Goal: Task Accomplishment & Management: Use online tool/utility

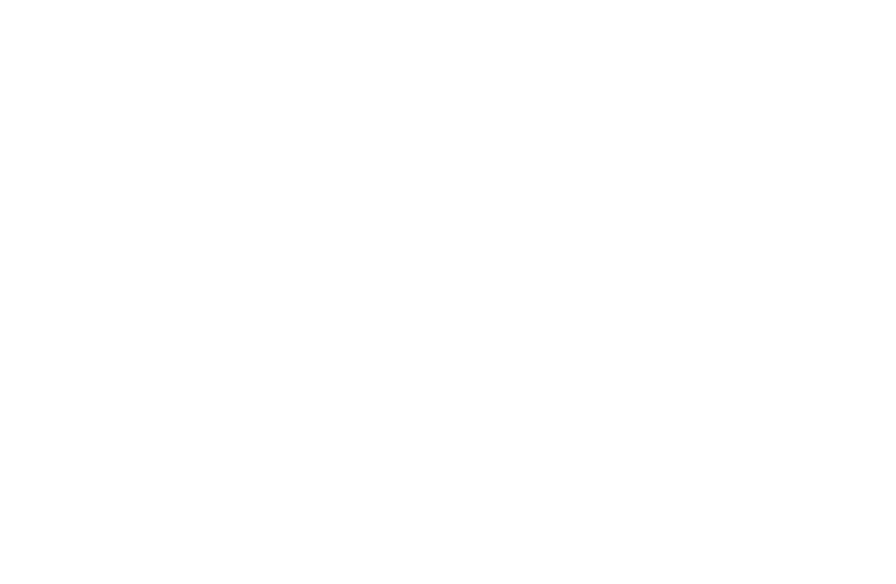
drag, startPoint x: 334, startPoint y: 92, endPoint x: 254, endPoint y: 69, distance: 83.8
click at [316, 4] on html at bounding box center [448, 2] width 896 height 4
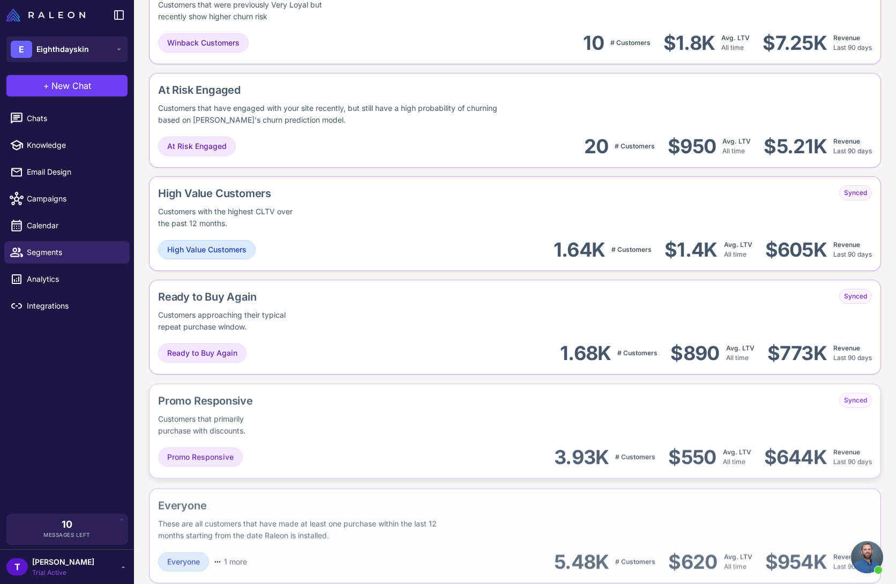
scroll to position [710, 0]
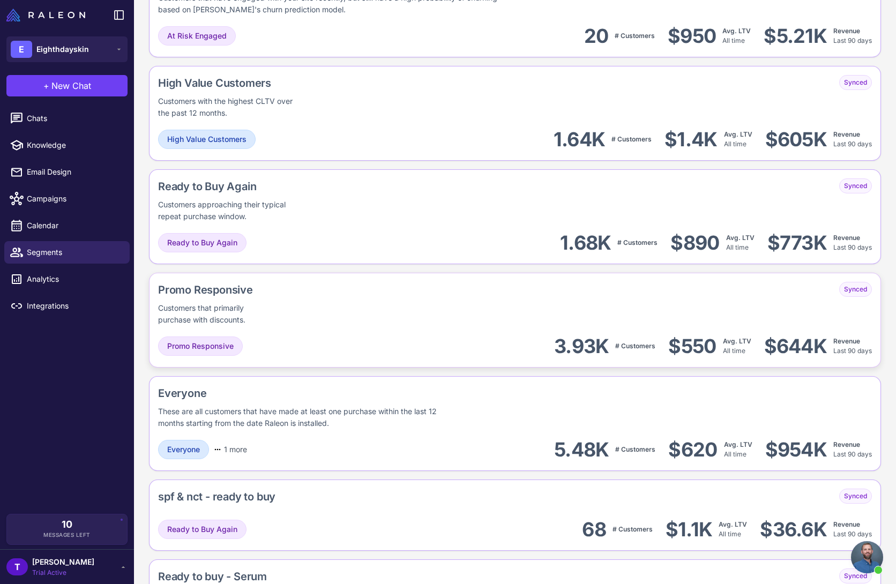
click at [289, 317] on div "Promo Responsive Customers that primarily purchase with discounts." at bounding box center [245, 304] width 175 height 44
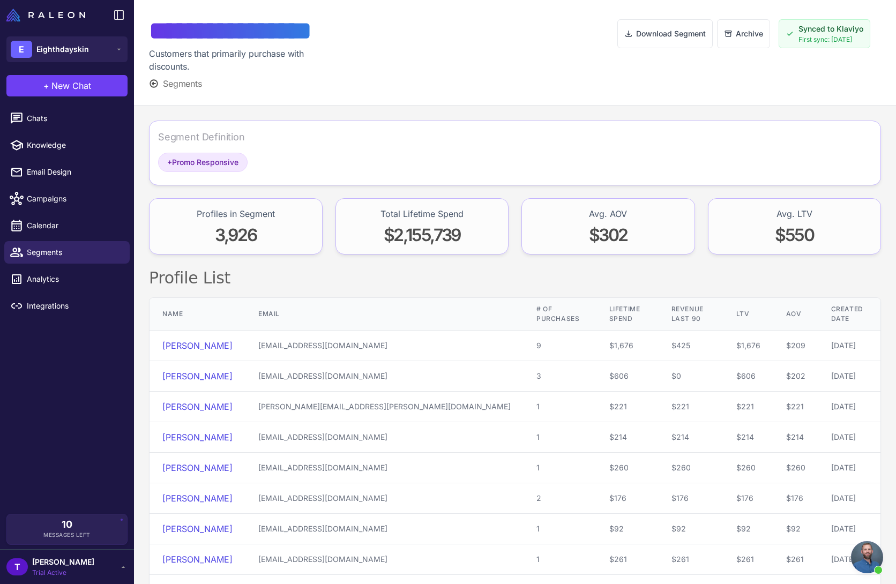
scroll to position [23, 0]
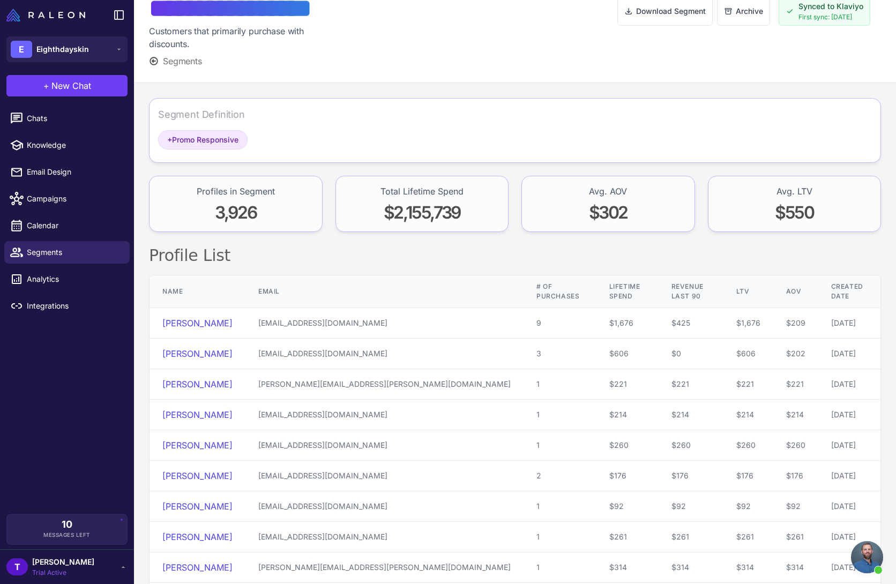
drag, startPoint x: 374, startPoint y: 256, endPoint x: 379, endPoint y: 257, distance: 5.5
click at [374, 257] on h2 "Profile List" at bounding box center [515, 255] width 732 height 21
click at [539, 82] on div "**********" at bounding box center [515, 30] width 762 height 106
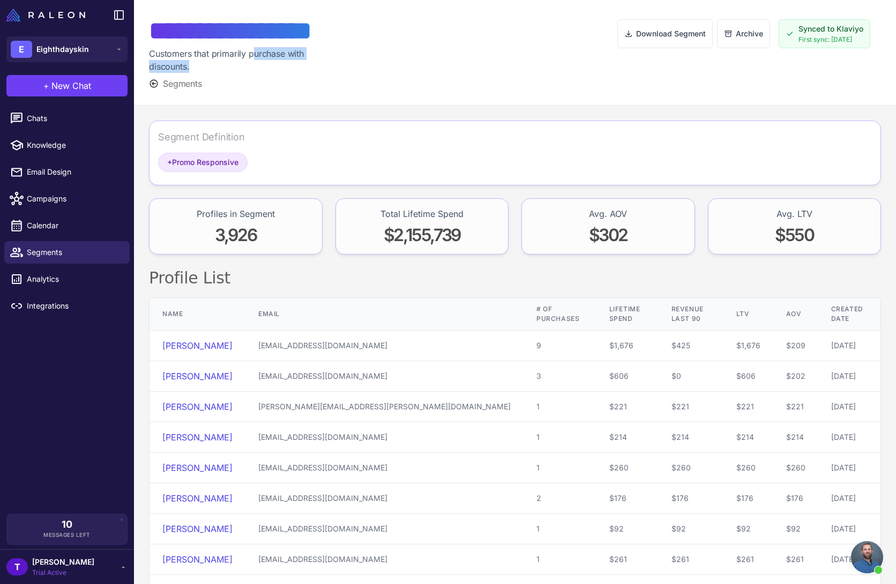
drag, startPoint x: 339, startPoint y: 63, endPoint x: 252, endPoint y: 51, distance: 87.7
click at [254, 50] on div "**********" at bounding box center [262, 44] width 226 height 58
click at [252, 51] on div "Customers that primarily purchase with discounts." at bounding box center [239, 60] width 180 height 26
click at [445, 67] on div at bounding box center [496, 52] width 243 height 75
click at [446, 85] on div at bounding box center [496, 52] width 243 height 75
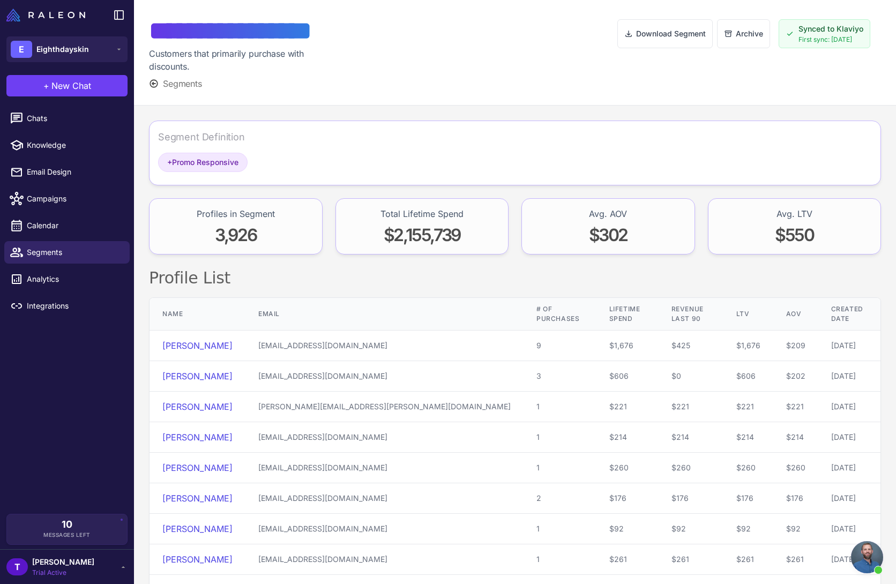
scroll to position [93, 0]
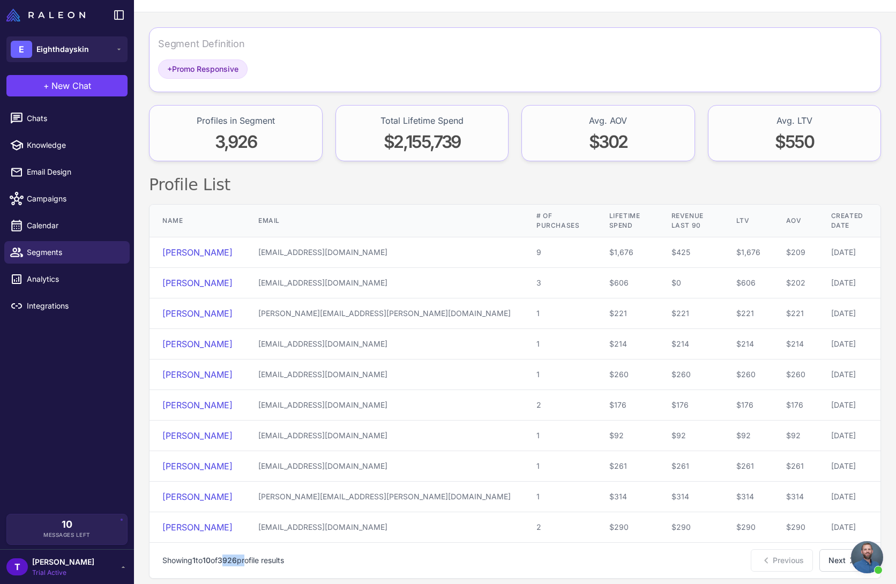
drag, startPoint x: 253, startPoint y: 552, endPoint x: 230, endPoint y: 547, distance: 23.4
click at [230, 555] on p "Showing 1 to 10 of 3926 profile results" at bounding box center [223, 561] width 122 height 12
click at [230, 556] on span "3926" at bounding box center [227, 560] width 19 height 9
click at [42, 436] on div "Chats Knowledge Email Design Campaigns Calendar Segments Analytics Integrations" at bounding box center [67, 308] width 134 height 411
click at [73, 200] on span "Campaigns" at bounding box center [74, 199] width 94 height 12
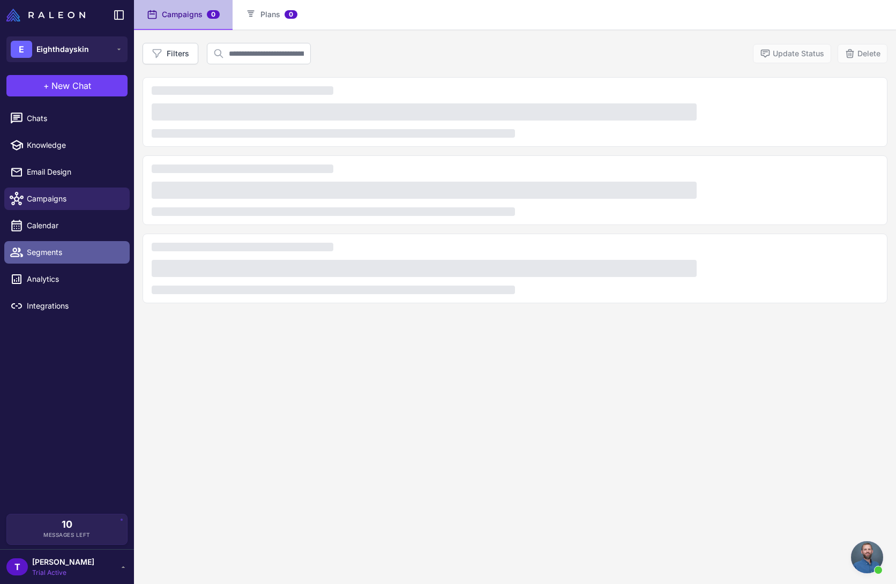
scroll to position [74, 0]
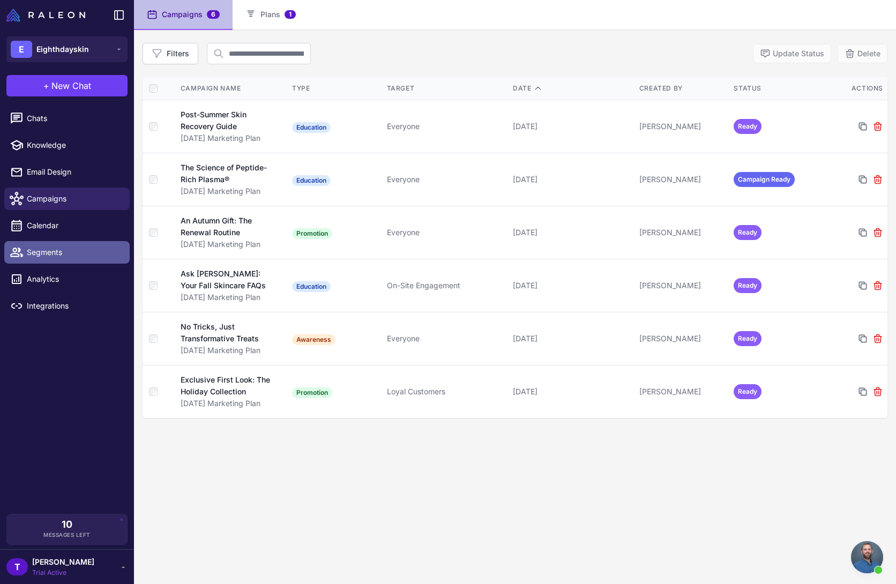
drag, startPoint x: 38, startPoint y: 255, endPoint x: 48, endPoint y: 262, distance: 12.8
click at [38, 255] on span "Segments" at bounding box center [74, 253] width 94 height 12
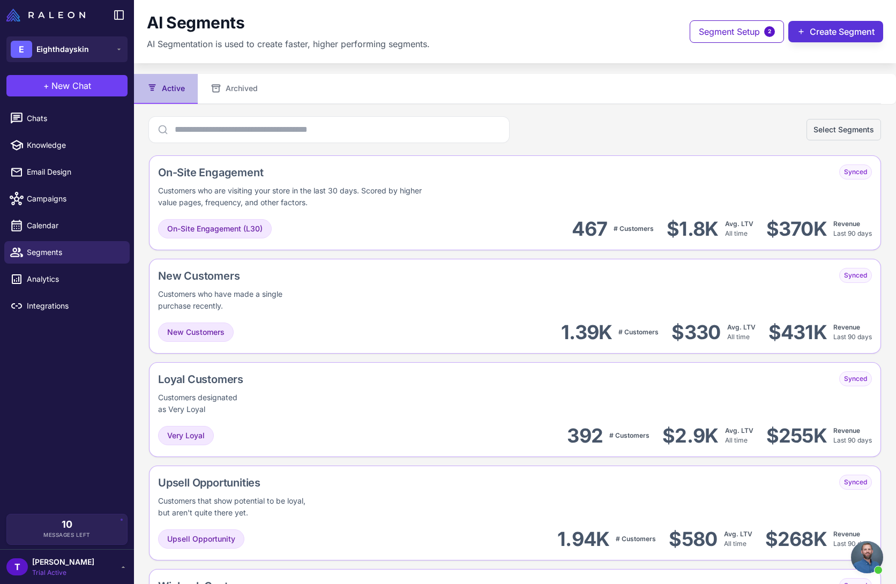
click at [840, 30] on button "Create Segment" at bounding box center [835, 31] width 95 height 21
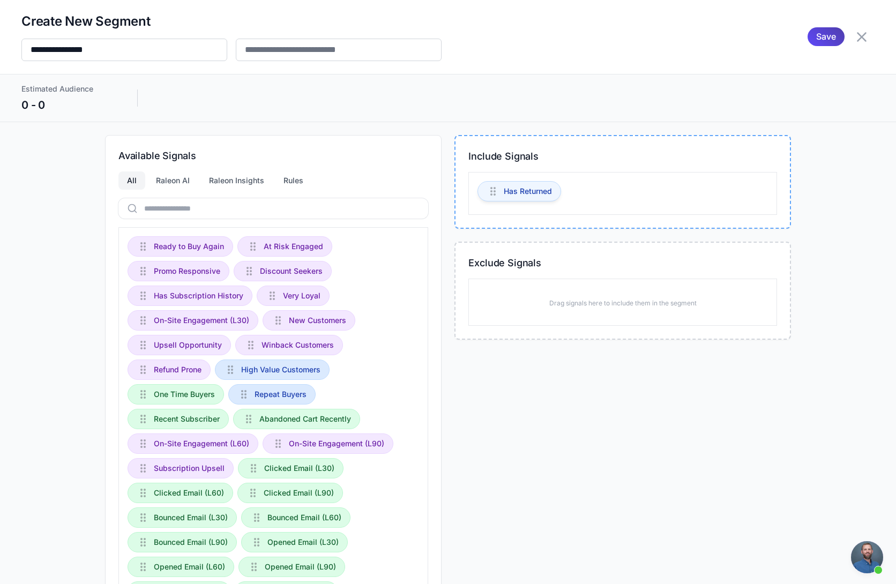
click at [518, 193] on span "Has Returned" at bounding box center [528, 191] width 48 height 12
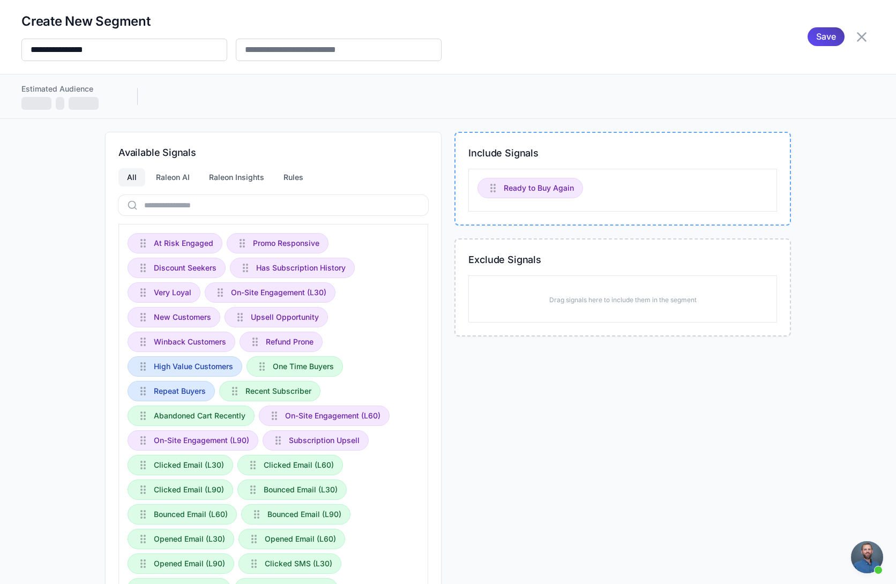
drag, startPoint x: 203, startPoint y: 242, endPoint x: 658, endPoint y: 191, distance: 457.9
click at [688, 186] on div "Ready to Buy Again" at bounding box center [622, 190] width 309 height 43
drag, startPoint x: 658, startPoint y: 191, endPoint x: 643, endPoint y: 192, distance: 15.0
click at [658, 192] on div "Ready to Buy Again" at bounding box center [622, 190] width 309 height 43
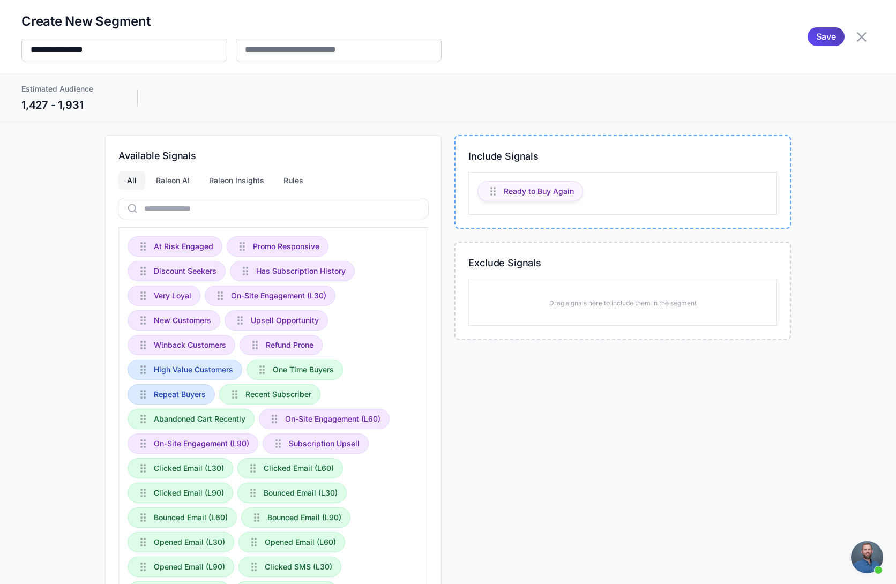
click at [512, 193] on span "Ready to Buy Again" at bounding box center [539, 191] width 70 height 12
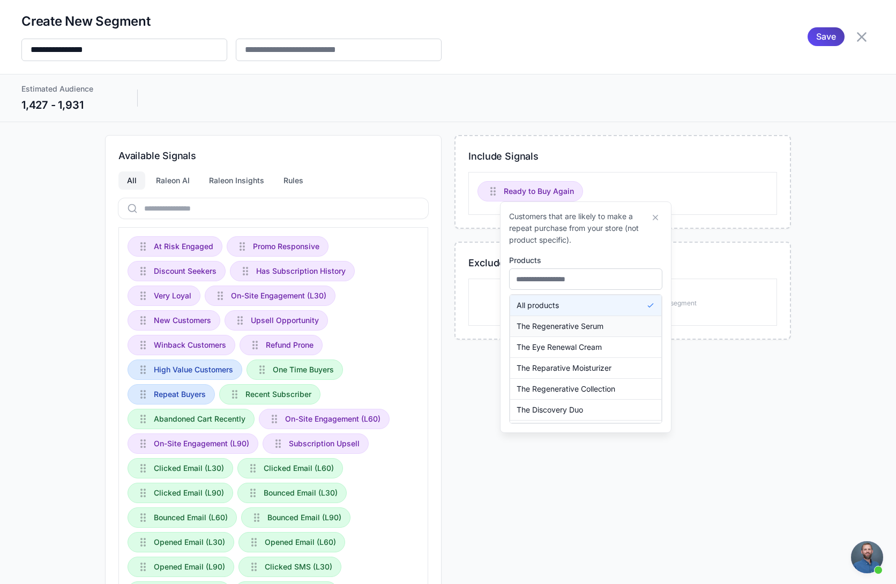
click at [577, 331] on span "The Regenerative Serum" at bounding box center [560, 327] width 87 height 12
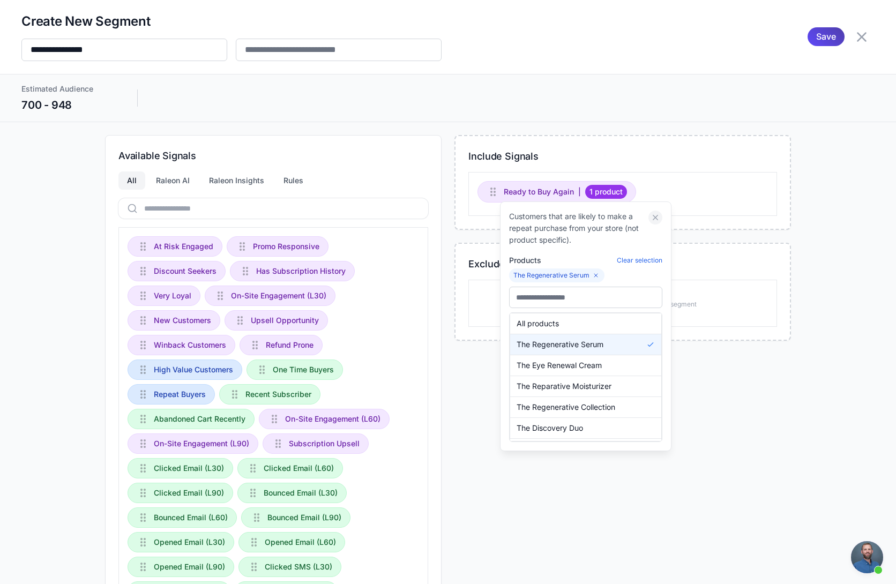
click at [656, 214] on icon at bounding box center [656, 218] width 10 height 10
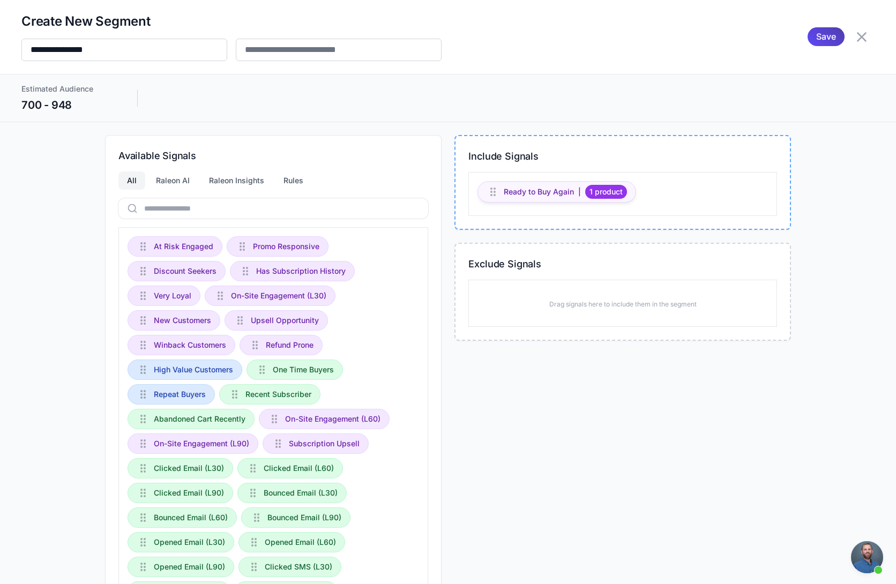
click at [622, 191] on span "1 product" at bounding box center [606, 192] width 42 height 14
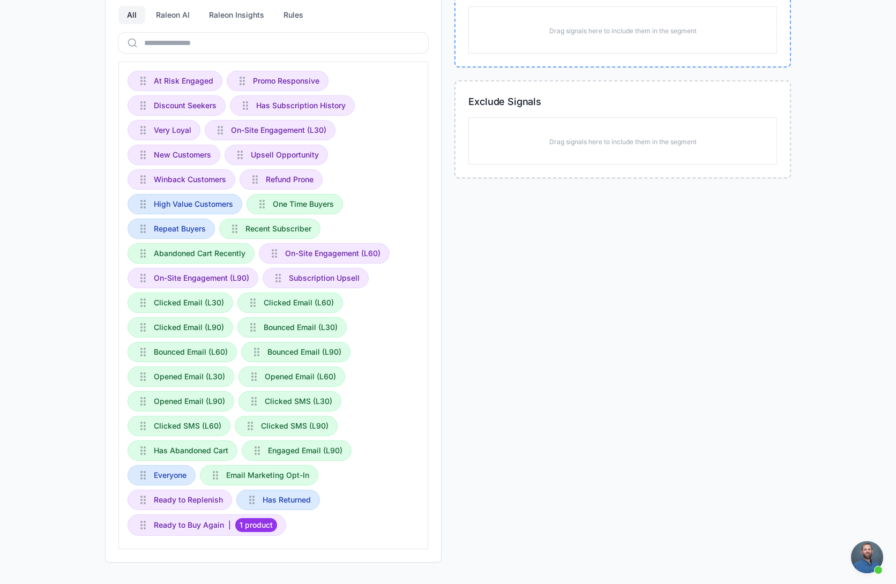
scroll to position [138, 0]
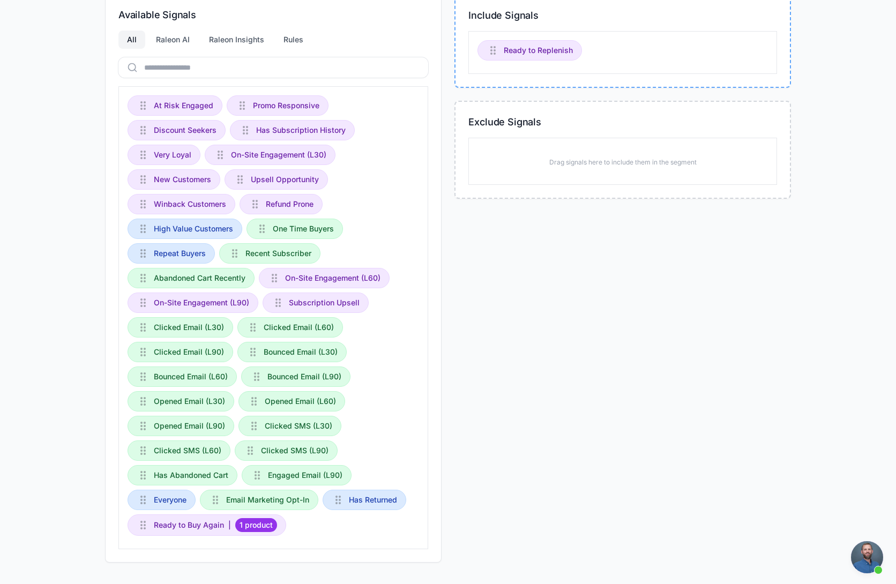
click at [572, 20] on h3 "Include Signals" at bounding box center [622, 15] width 309 height 14
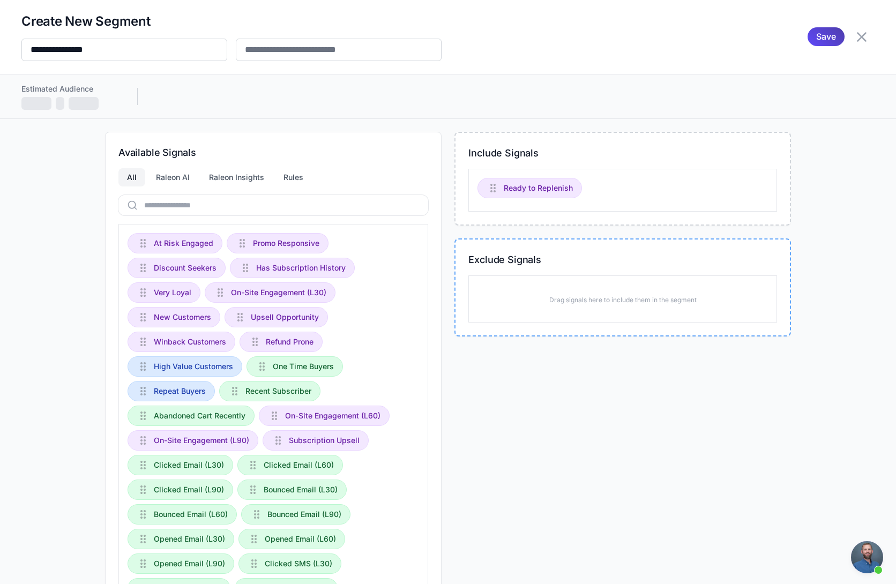
click at [528, 244] on div "Include Signals Ready to Replenish Exclude Signals Drag signals here to include…" at bounding box center [623, 416] width 337 height 569
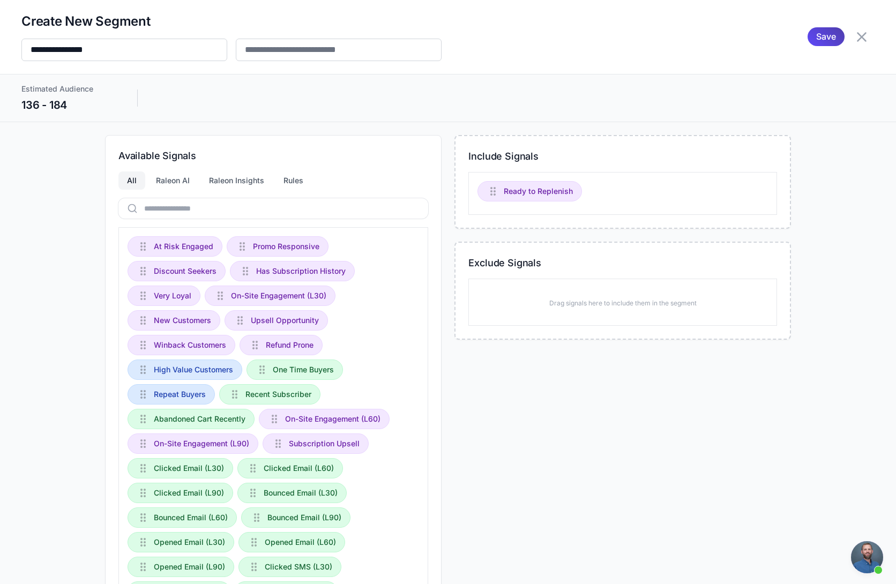
click at [517, 208] on div "Ready to Replenish" at bounding box center [622, 193] width 309 height 43
click at [528, 195] on span "Ready to Replenish" at bounding box center [538, 191] width 69 height 12
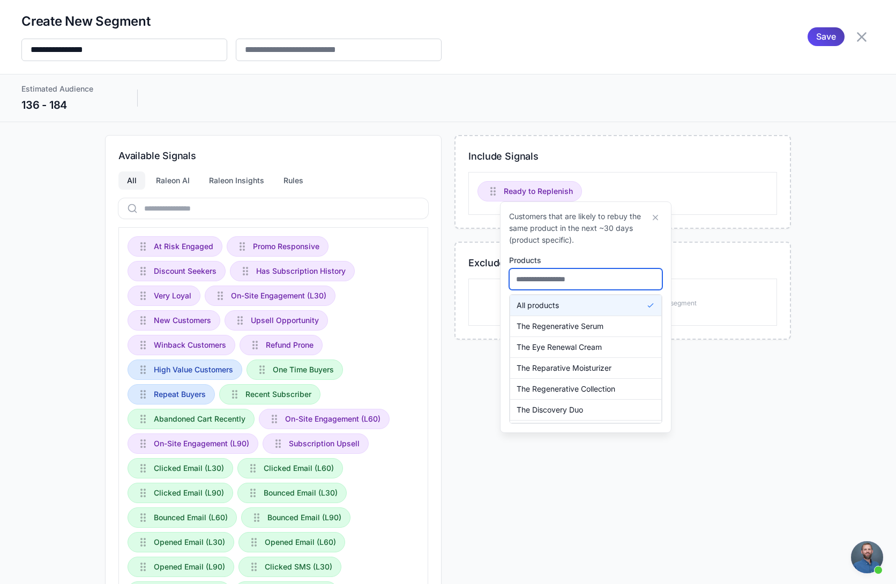
click at [552, 278] on input "text" at bounding box center [585, 279] width 153 height 21
drag, startPoint x: 605, startPoint y: 158, endPoint x: 599, endPoint y: 153, distance: 7.6
click at [605, 156] on h3 "Include Signals" at bounding box center [622, 156] width 309 height 14
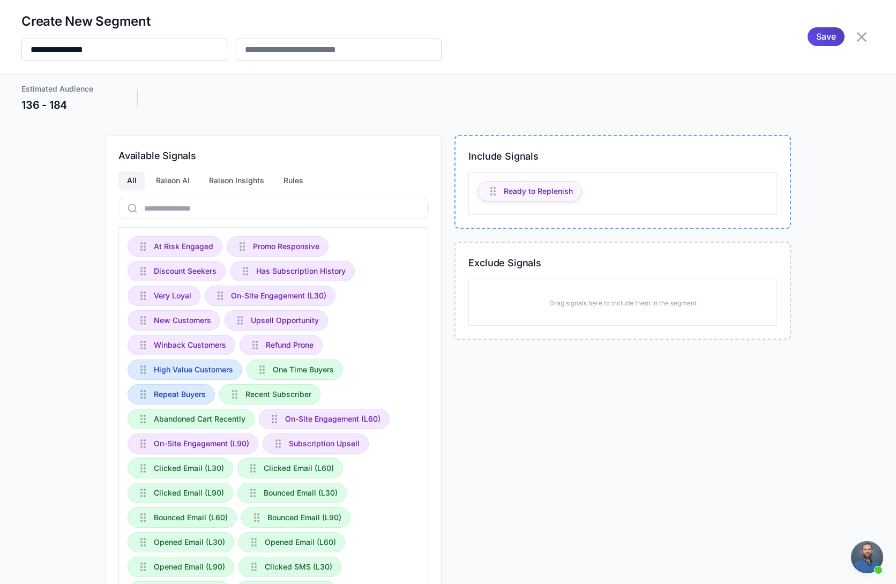
drag, startPoint x: 549, startPoint y: 185, endPoint x: 556, endPoint y: 185, distance: 7.5
click at [549, 185] on span "Ready to Replenish" at bounding box center [538, 191] width 69 height 12
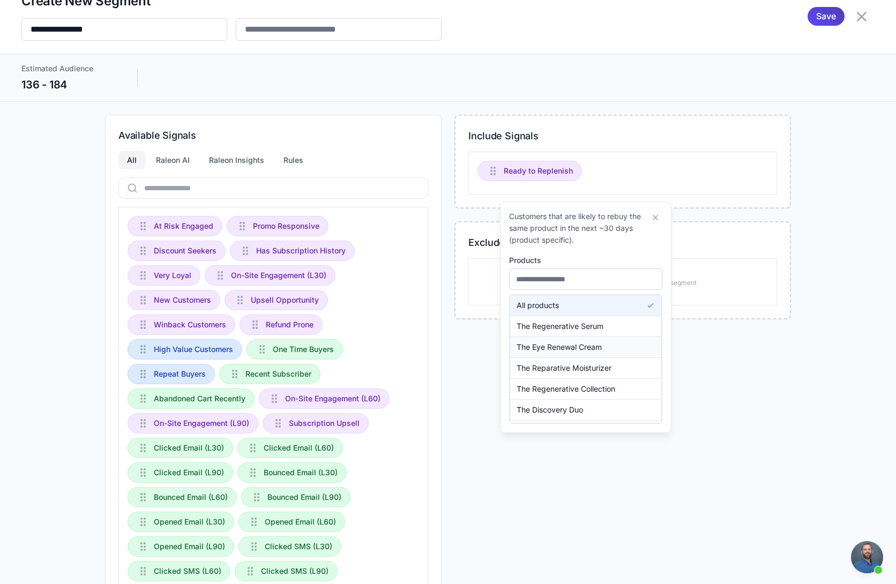
scroll to position [7, 0]
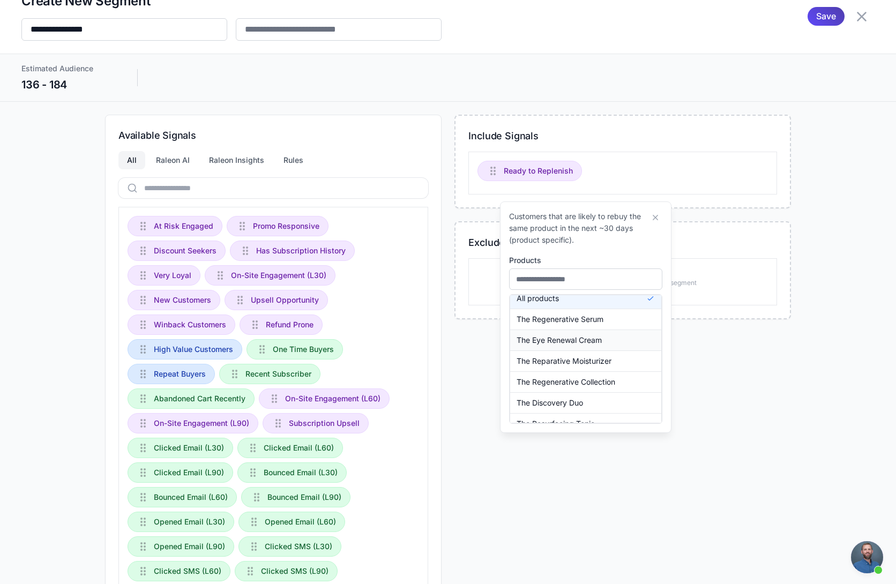
click at [565, 337] on span "The Eye Renewal Cream" at bounding box center [559, 340] width 85 height 12
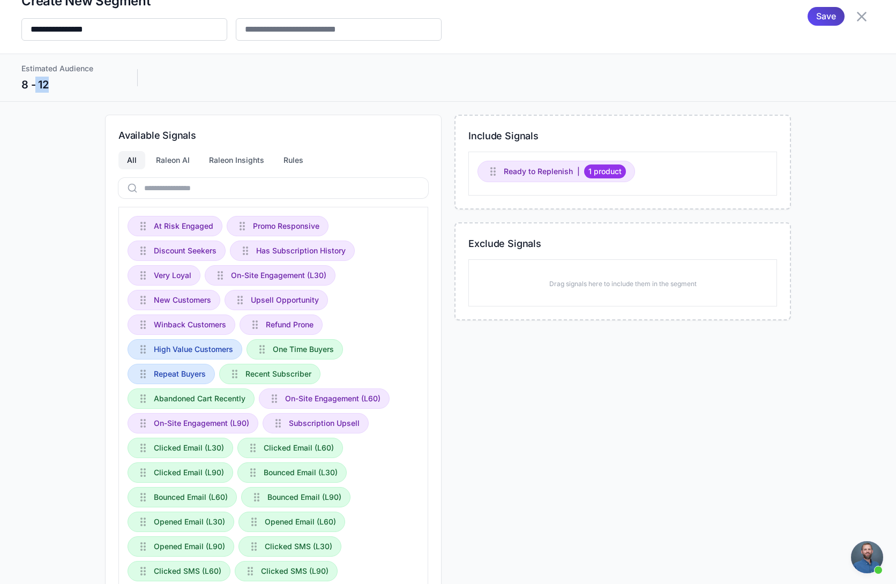
drag, startPoint x: 43, startPoint y: 89, endPoint x: 34, endPoint y: 87, distance: 9.3
click at [34, 87] on div "8 - 12" at bounding box center [68, 85] width 94 height 16
click at [584, 171] on span "1 product" at bounding box center [605, 172] width 42 height 14
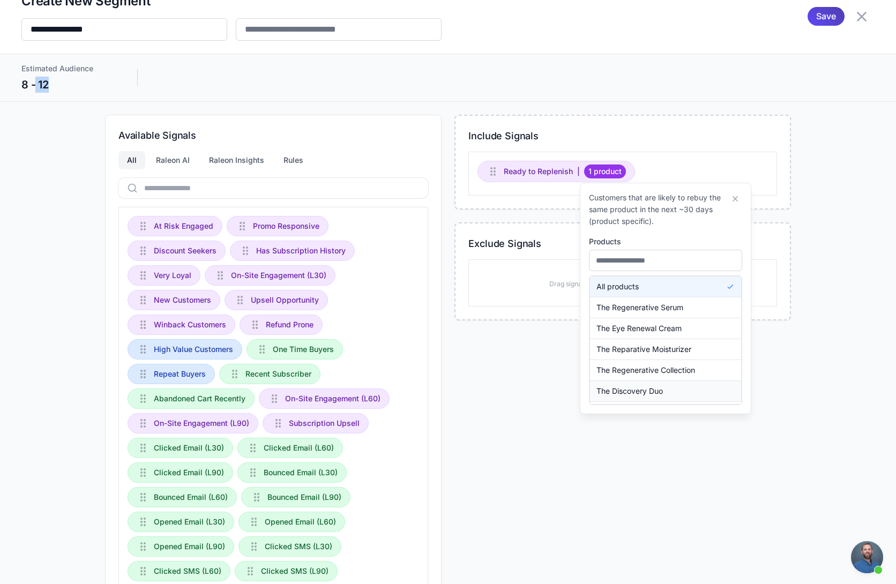
scroll to position [56, 0]
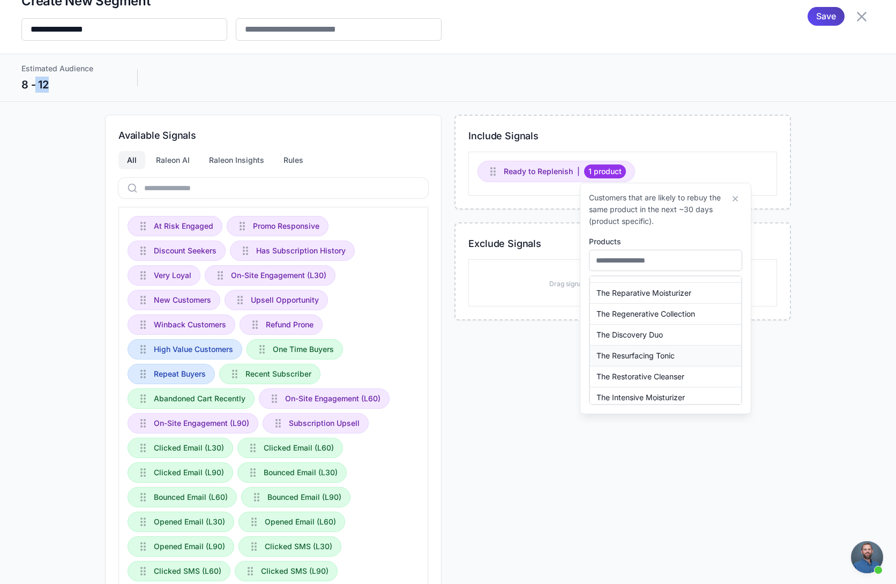
click at [662, 368] on button "The Restorative Cleanser" at bounding box center [665, 377] width 151 height 20
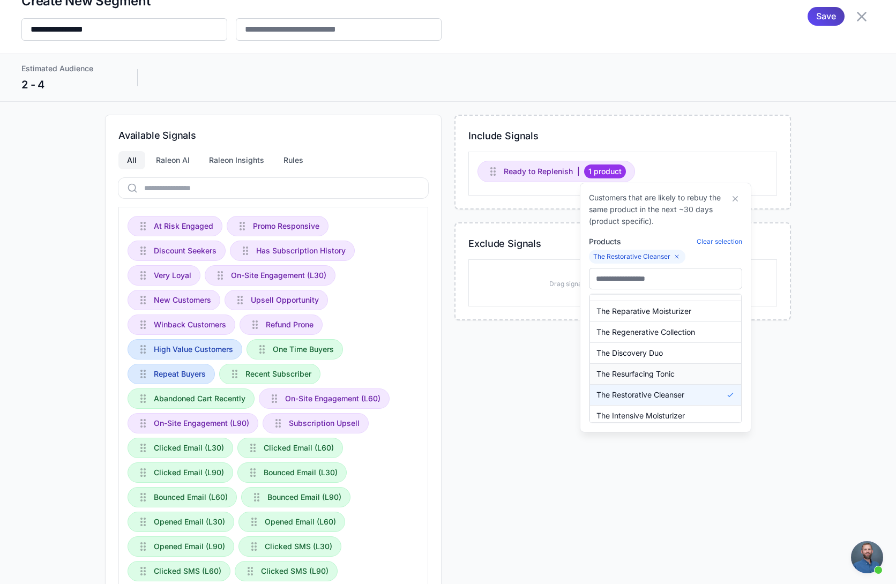
click at [664, 367] on button "The Resurfacing Tonic" at bounding box center [665, 374] width 151 height 20
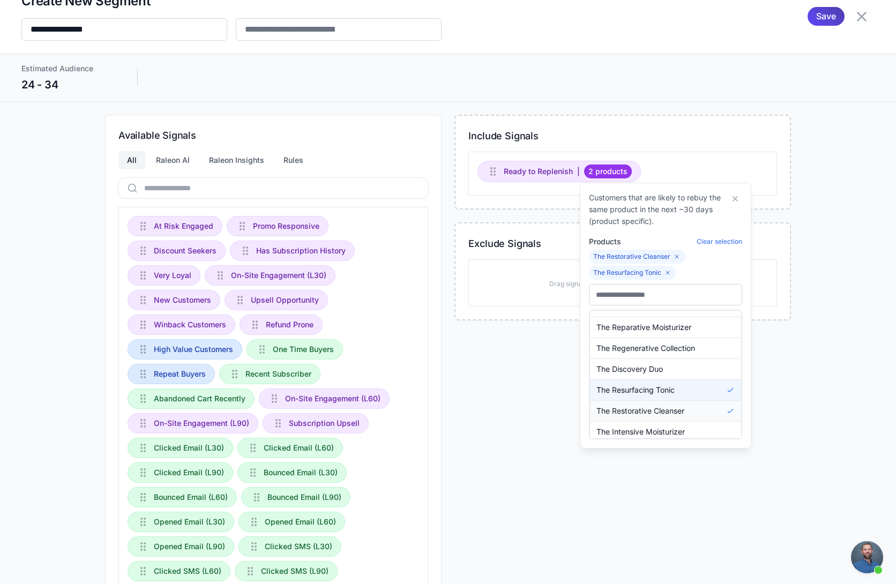
click at [674, 414] on span "The Restorative Cleanser" at bounding box center [641, 411] width 88 height 12
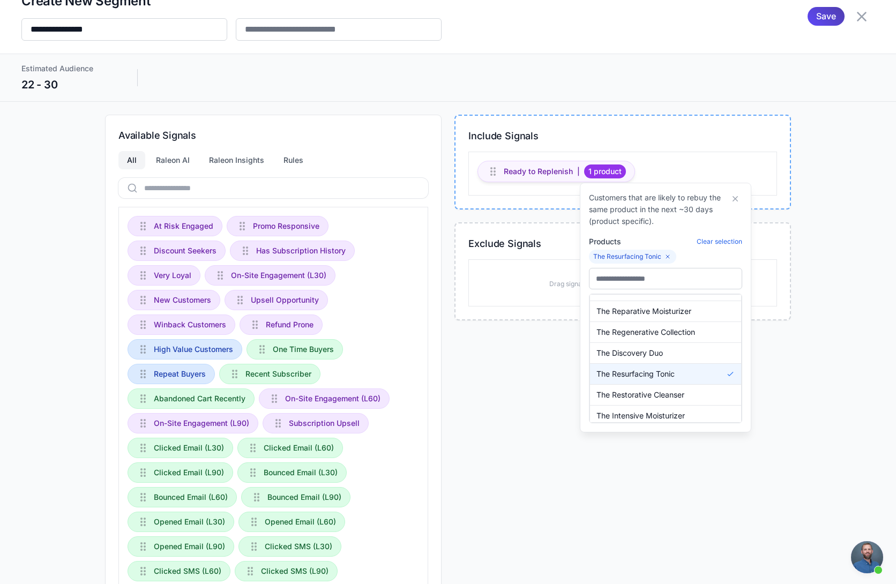
click at [551, 172] on span "Ready to Replenish" at bounding box center [538, 172] width 69 height 12
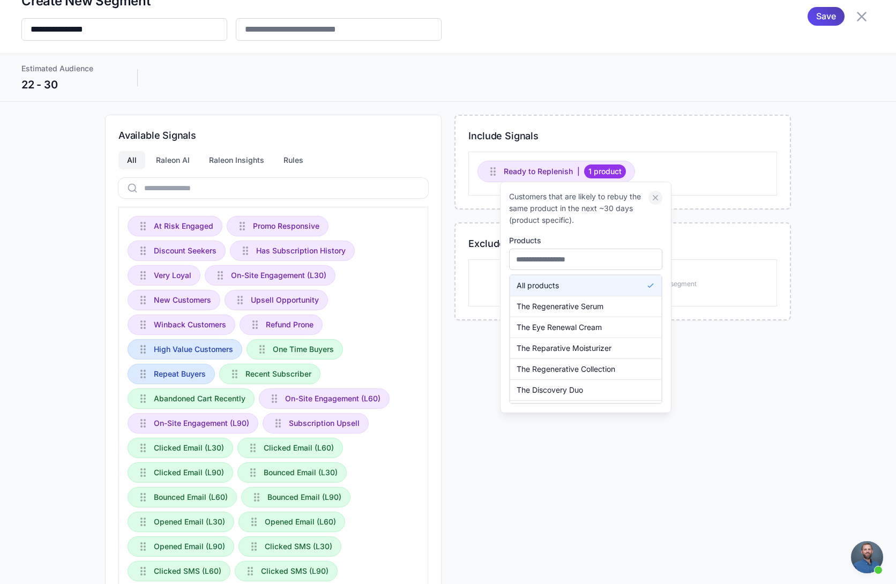
click at [658, 198] on icon at bounding box center [656, 198] width 10 height 10
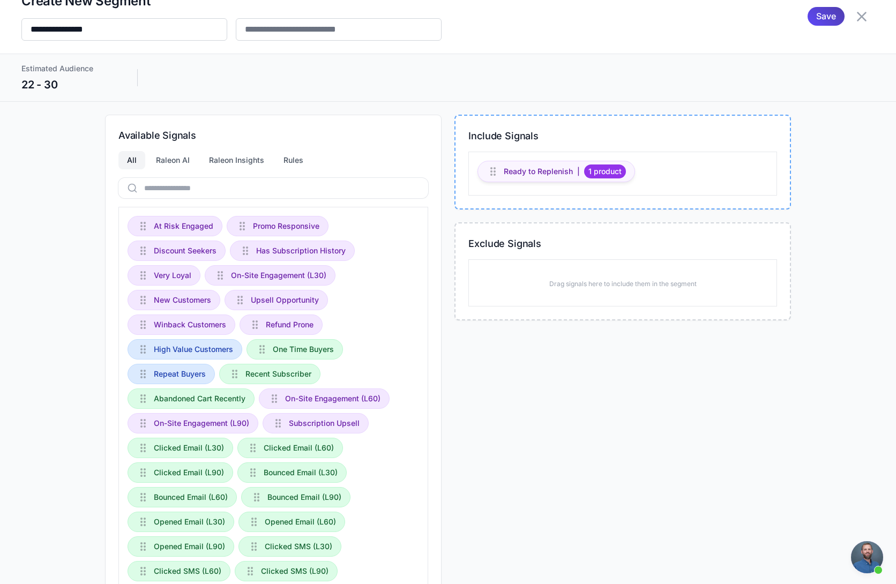
click at [620, 175] on span "1 product" at bounding box center [605, 172] width 42 height 14
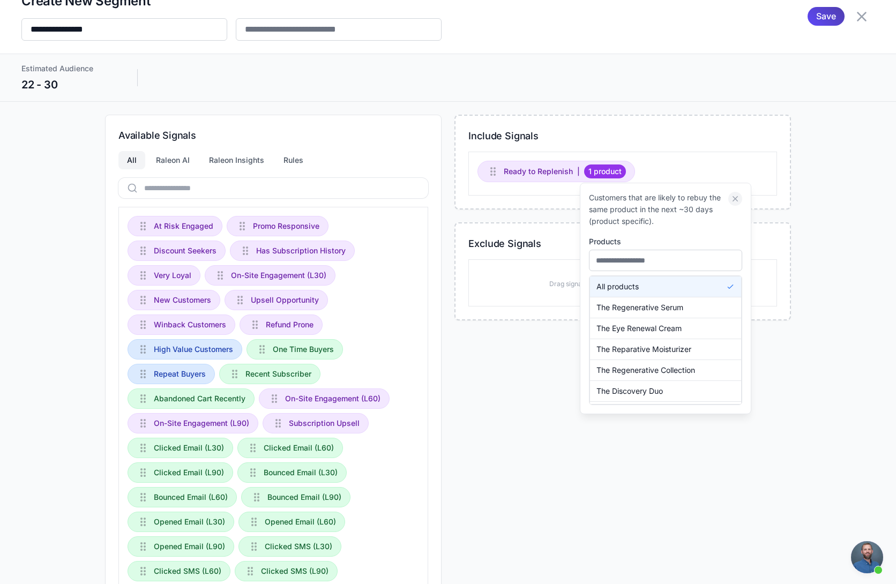
drag, startPoint x: 735, startPoint y: 197, endPoint x: 605, endPoint y: 184, distance: 130.9
click at [735, 197] on icon at bounding box center [736, 199] width 10 height 10
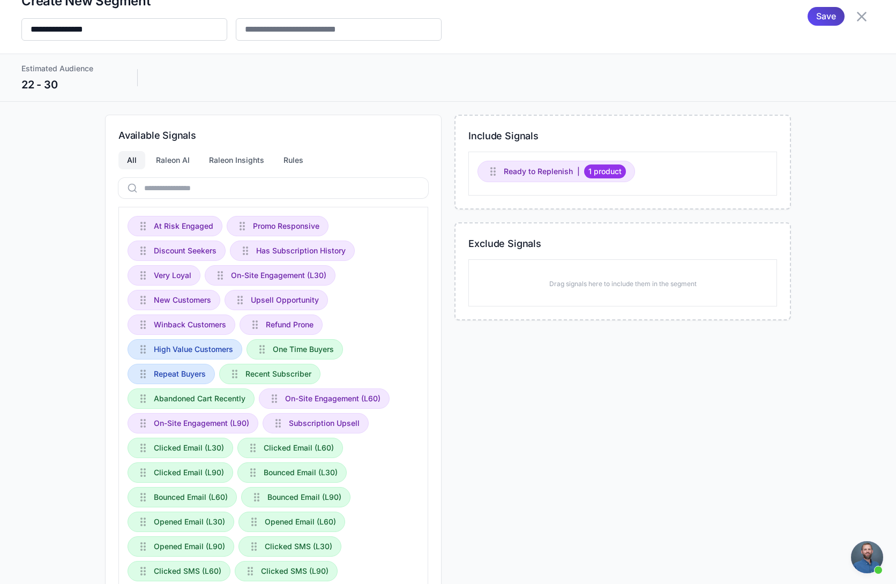
click at [387, 241] on div "At Risk Engaged Promo Responsive Discount Seekers Has Subscription History Very…" at bounding box center [273, 438] width 310 height 463
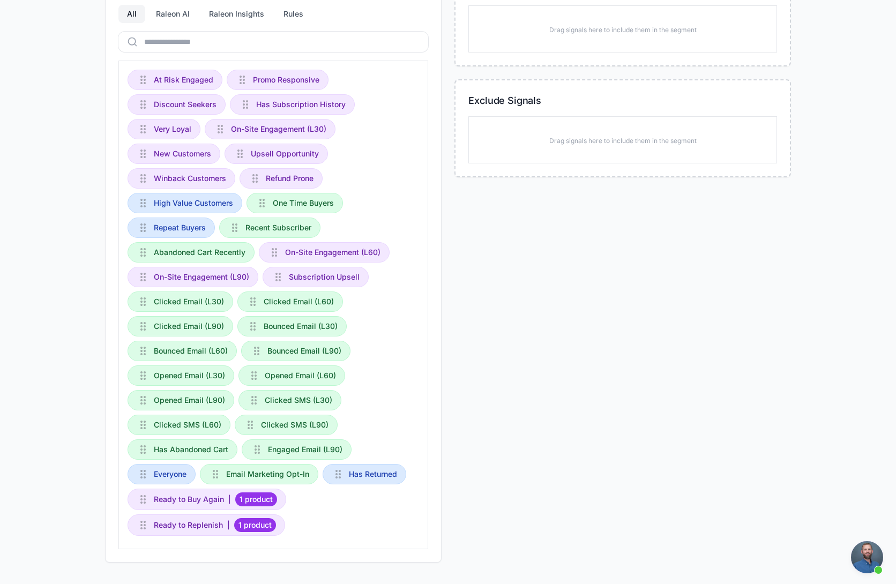
click at [641, 246] on div "Include Signals Drag signals here to include them in the segment Exclude Signal…" at bounding box center [623, 265] width 337 height 594
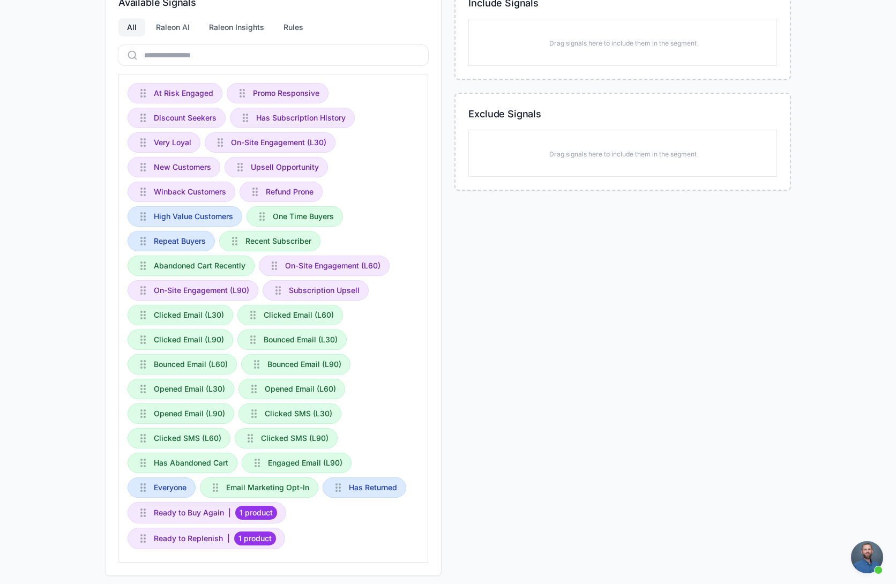
scroll to position [139, 0]
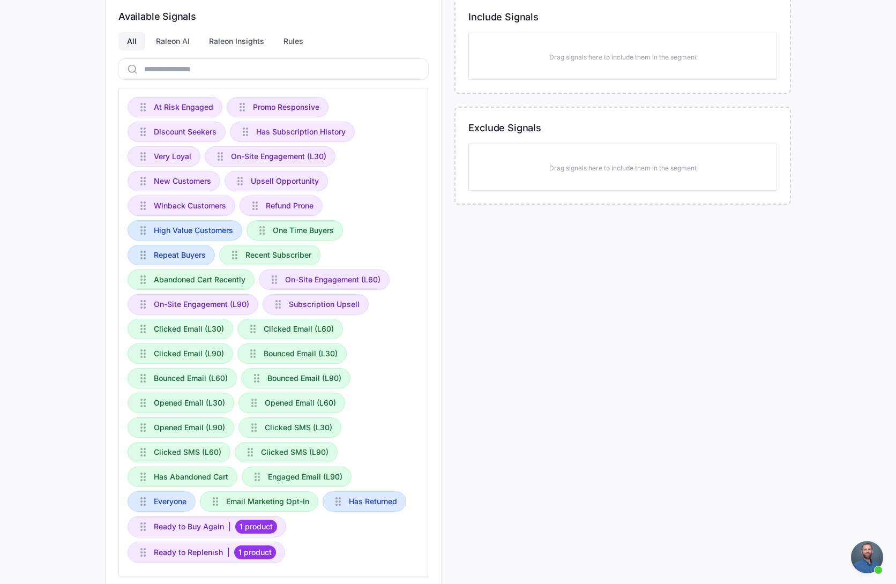
click at [493, 309] on div "Include Signals Drag signals here to include them in the segment Exclude Signal…" at bounding box center [623, 293] width 337 height 594
click at [552, 318] on div "Include Signals Drag signals here to include them in the segment Exclude Signal…" at bounding box center [623, 293] width 337 height 594
click at [846, 131] on div "Available Signals All Raleon AI Raleon Insights Rules At Risk Engaged Promo Res…" at bounding box center [447, 293] width 853 height 594
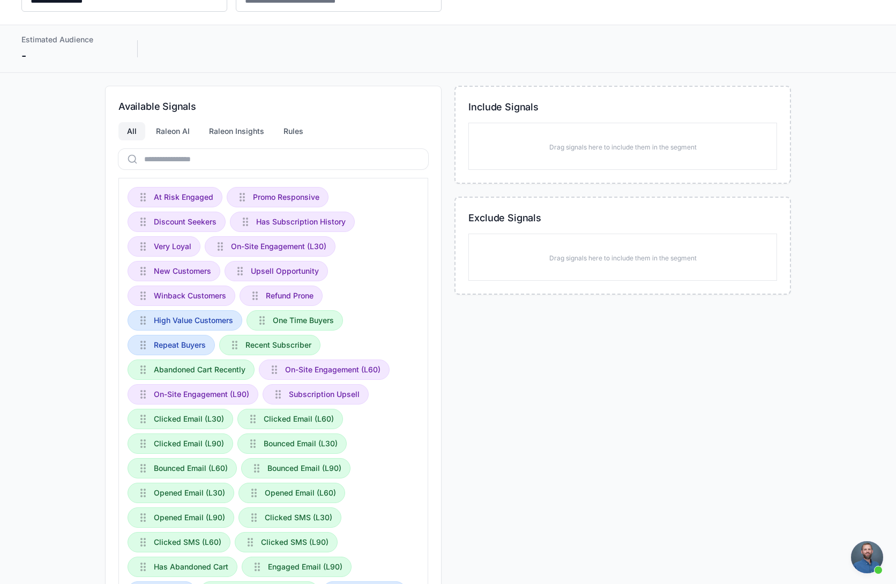
scroll to position [0, 0]
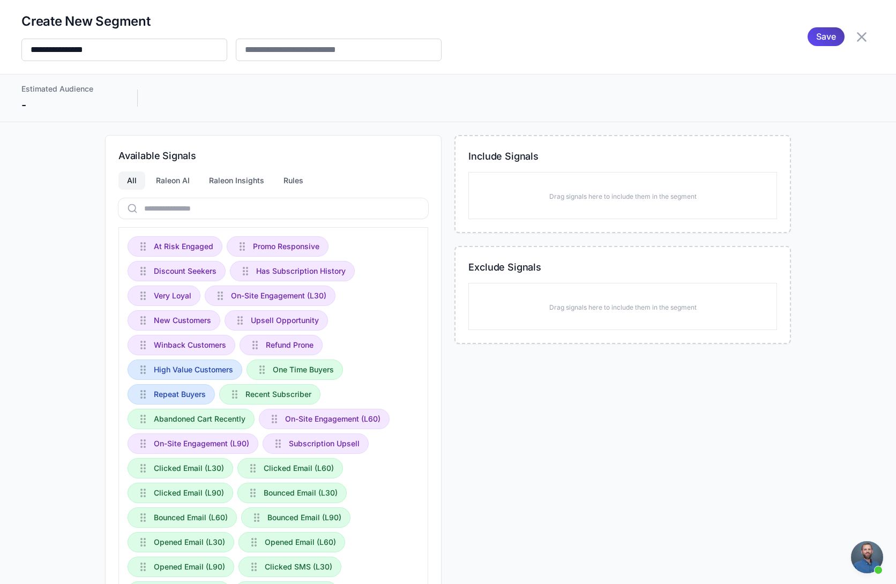
click at [828, 80] on div "Estimated Audience -" at bounding box center [448, 98] width 896 height 48
click at [853, 36] on icon at bounding box center [861, 36] width 17 height 17
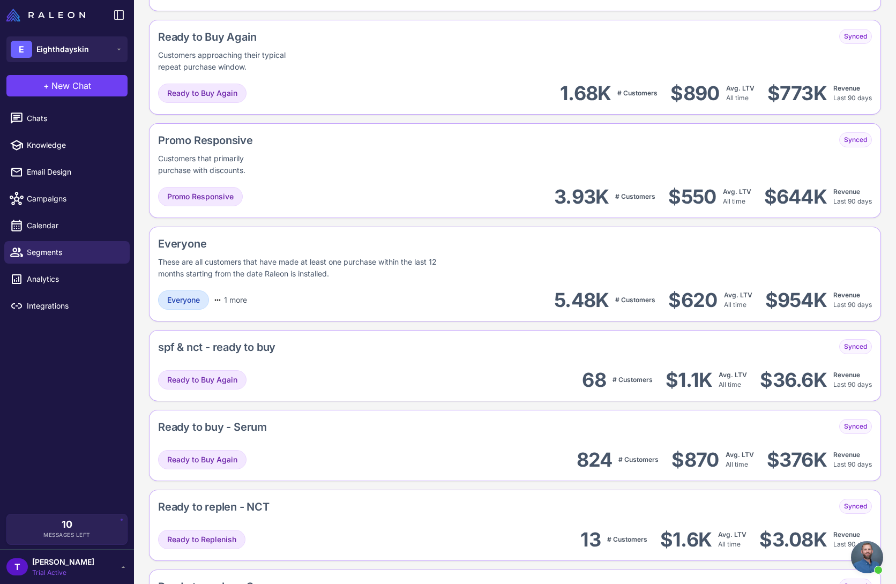
scroll to position [932, 0]
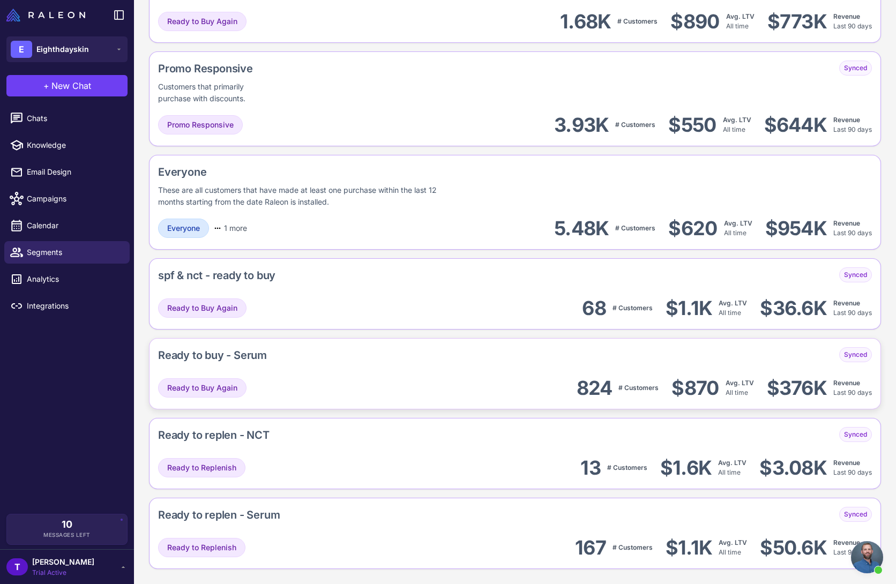
click at [430, 375] on div "Ready to buy - Serum Synced Ready to Buy Again 824 # Customers $870 Avg. LTV Al…" at bounding box center [515, 373] width 732 height 71
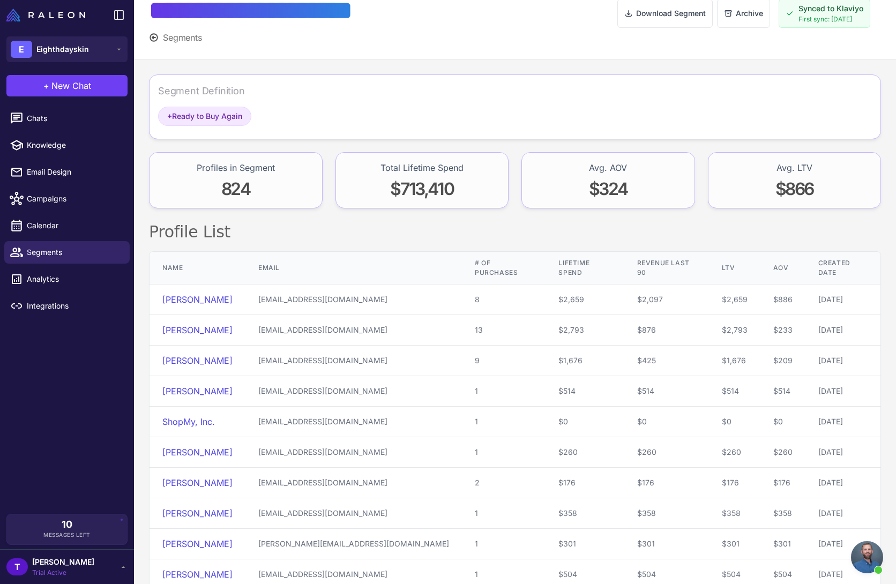
scroll to position [34, 0]
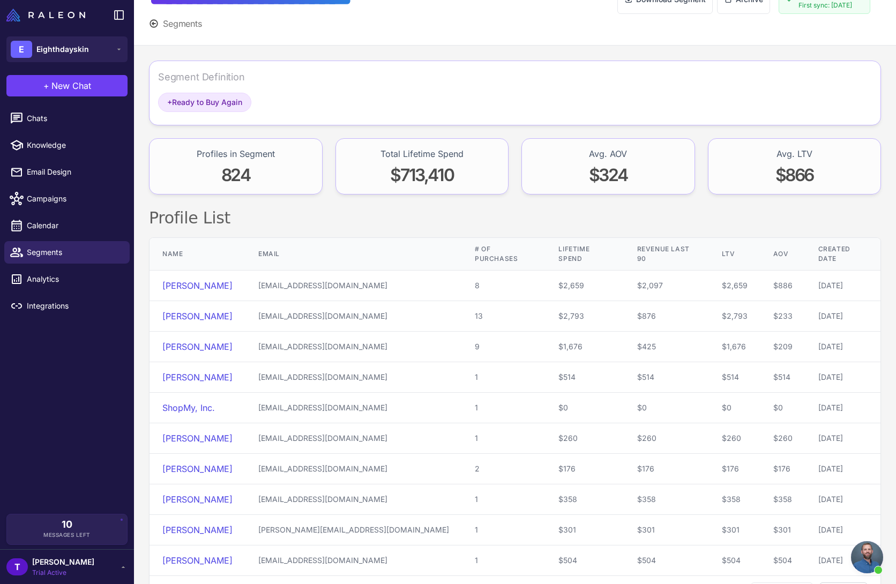
click at [521, 46] on div "Segment Definition + Ready to Buy Again Profiles in Segment 824 Total Lifetime …" at bounding box center [515, 337] width 762 height 582
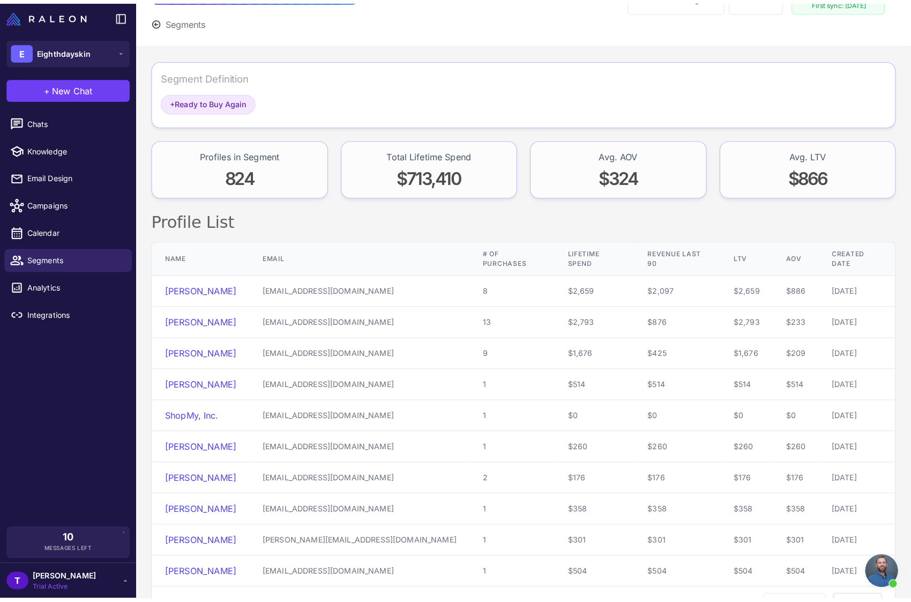
scroll to position [3, 0]
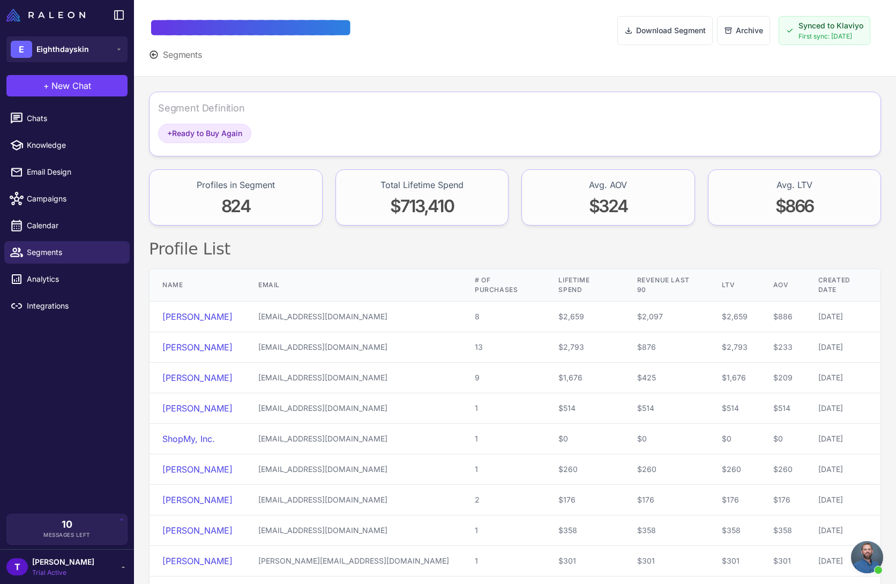
click at [483, 73] on div "**********" at bounding box center [515, 37] width 762 height 80
click at [415, 30] on div at bounding box center [513, 36] width 208 height 49
drag, startPoint x: 354, startPoint y: 29, endPoint x: 334, endPoint y: 30, distance: 19.8
click at [348, 29] on div "**********" at bounding box center [279, 28] width 260 height 32
click at [331, 30] on div "**********" at bounding box center [279, 28] width 260 height 32
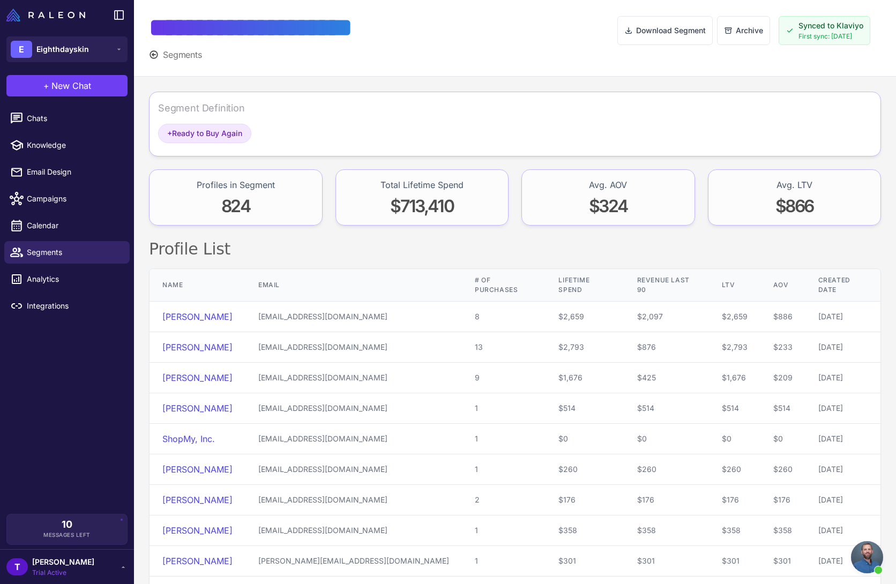
click at [450, 31] on div at bounding box center [513, 36] width 208 height 49
click at [652, 41] on button "Download Segment" at bounding box center [664, 30] width 95 height 29
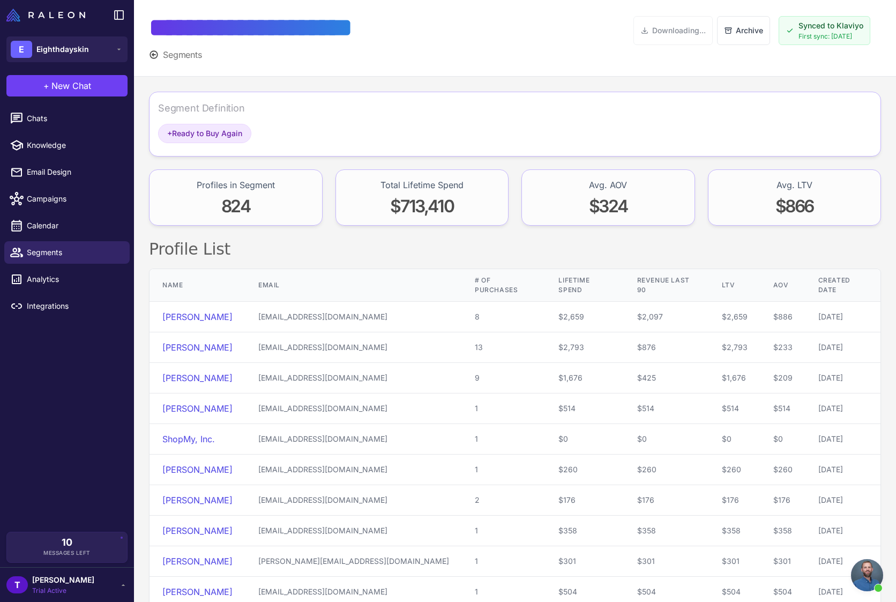
click at [16, 491] on div "Chats Knowledge Email Design Campaigns Calendar Segments Analytics Integrations" at bounding box center [67, 317] width 134 height 429
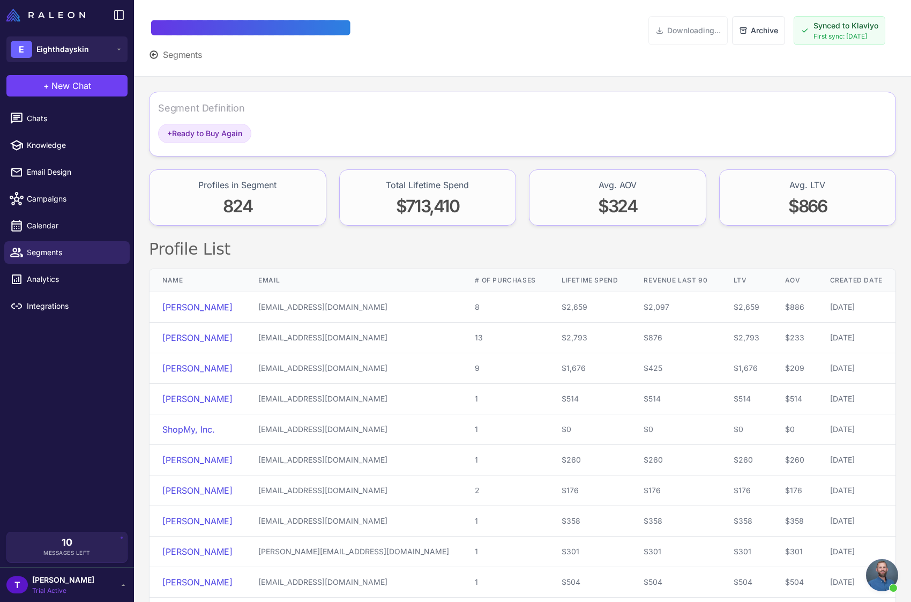
click at [530, 79] on div "Segment Definition + Ready to Buy Again Profiles in Segment 824 Total Lifetime …" at bounding box center [522, 363] width 777 height 572
click at [526, 63] on div "**********" at bounding box center [522, 37] width 777 height 80
drag, startPoint x: 497, startPoint y: 38, endPoint x: 543, endPoint y: 133, distance: 105.7
click at [497, 38] on div at bounding box center [529, 36] width 240 height 49
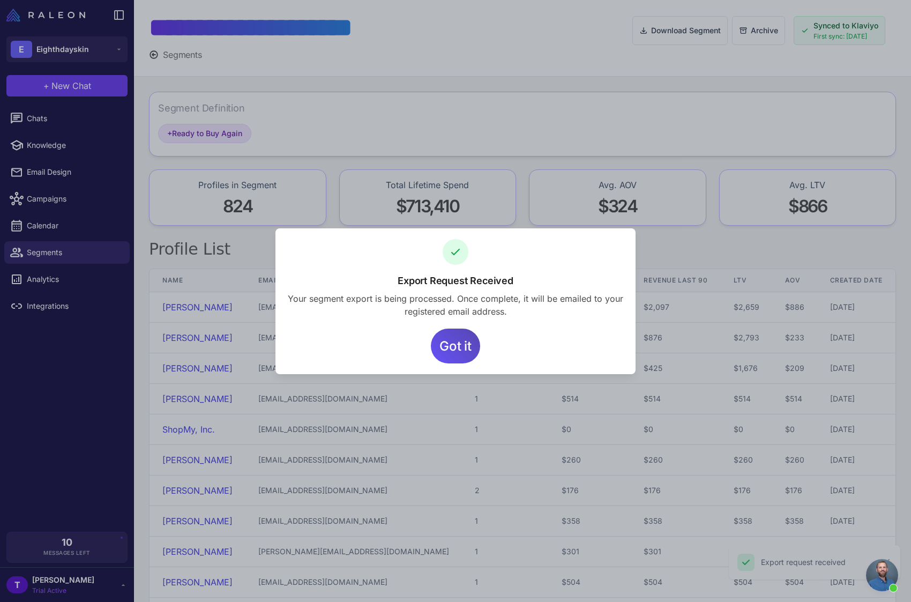
click at [464, 339] on span "Got it" at bounding box center [456, 346] width 32 height 35
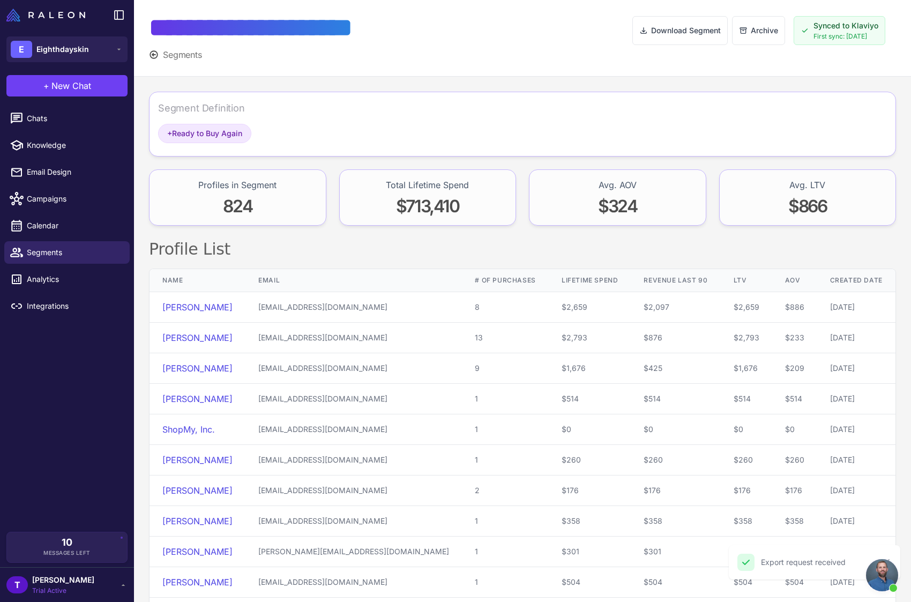
click at [498, 69] on div "**********" at bounding box center [522, 37] width 777 height 80
click at [518, 31] on div at bounding box center [521, 36] width 224 height 49
click at [530, 53] on div at bounding box center [521, 36] width 224 height 49
click at [549, 50] on div at bounding box center [521, 36] width 224 height 49
click at [522, 47] on div at bounding box center [521, 36] width 224 height 49
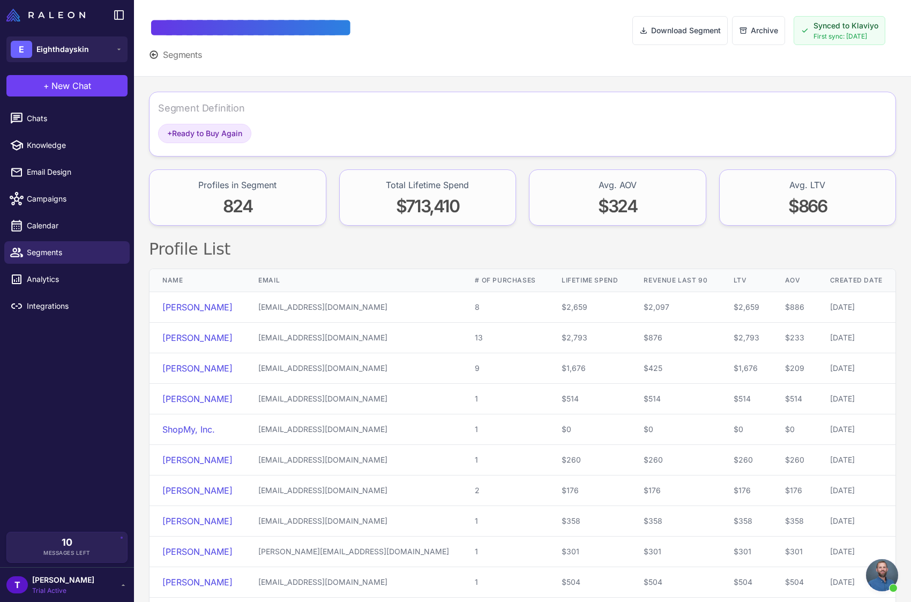
click at [541, 40] on div at bounding box center [521, 36] width 224 height 49
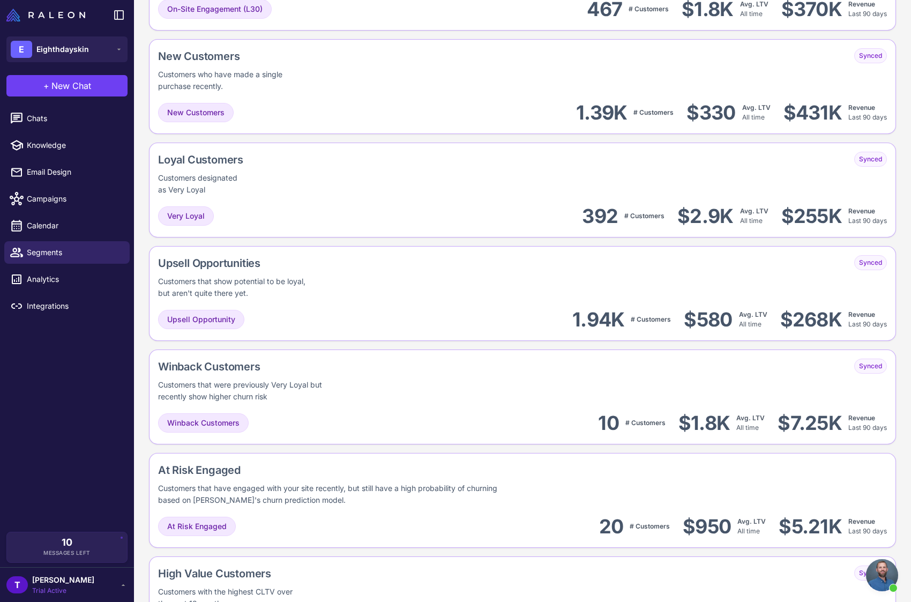
scroll to position [914, 0]
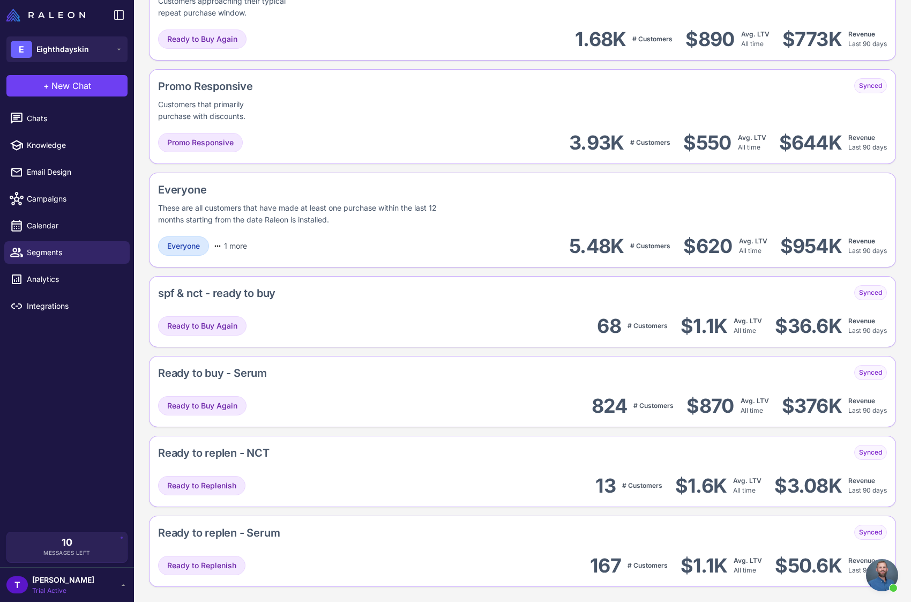
click at [868, 584] on span "Open chat" at bounding box center [882, 575] width 32 height 32
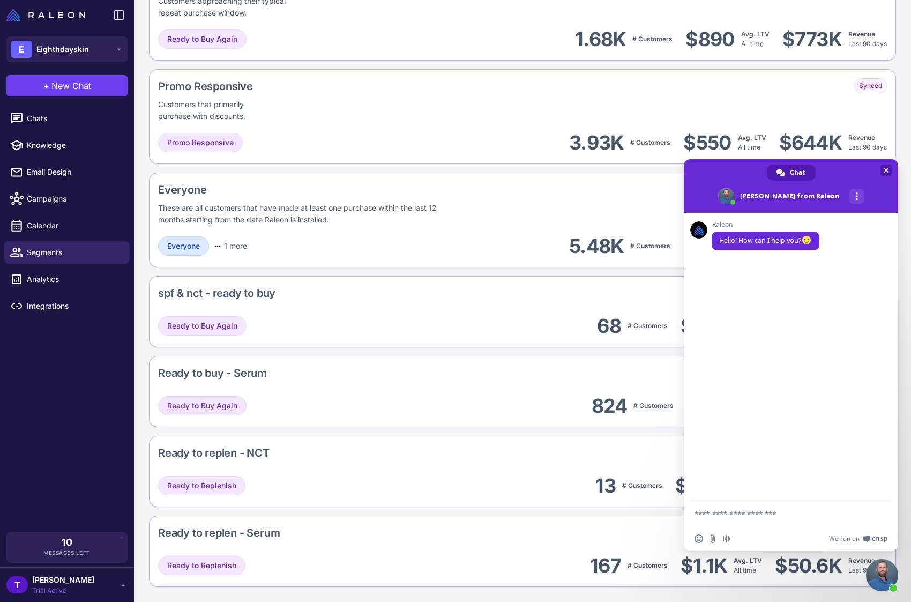
click at [889, 167] on span "Close chat" at bounding box center [886, 170] width 11 height 11
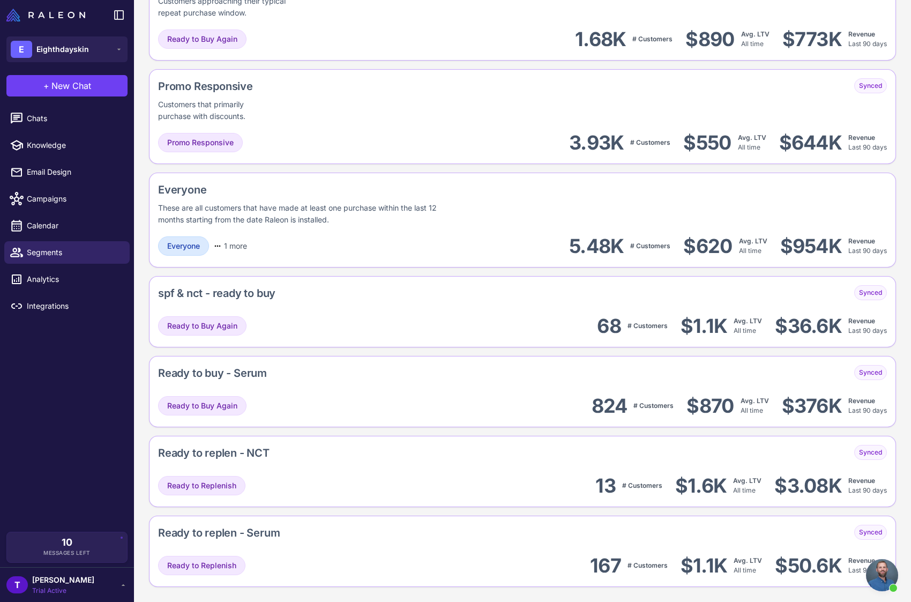
click at [76, 438] on div "Chats Knowledge Email Design Campaigns Calendar Segments Analytics Integrations" at bounding box center [67, 317] width 134 height 429
drag, startPoint x: 330, startPoint y: 391, endPoint x: 351, endPoint y: 386, distance: 21.3
click at [330, 391] on div "Ready to buy - Serum Synced Ready to Buy Again 824 # Customers $870 Avg. LTV Al…" at bounding box center [522, 391] width 747 height 71
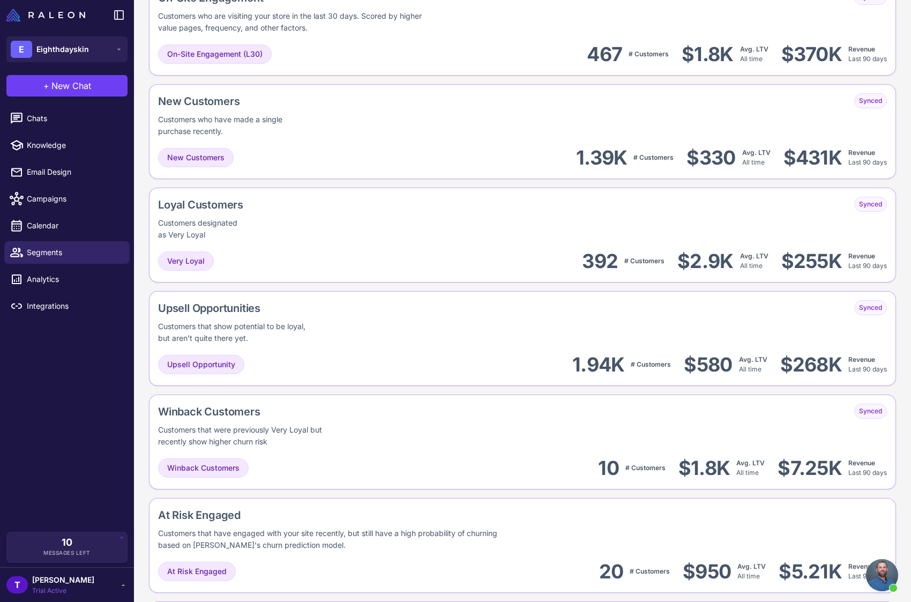
scroll to position [111, 0]
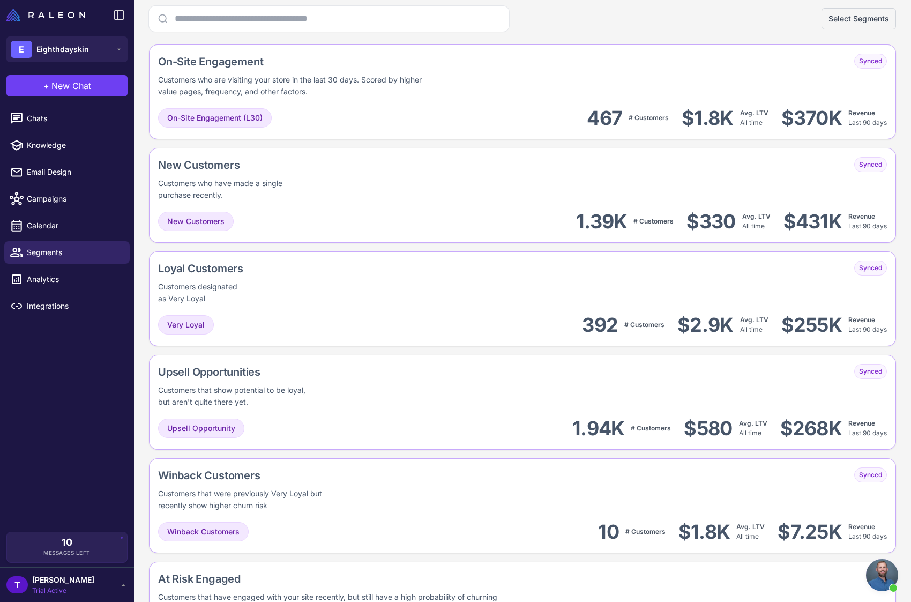
drag, startPoint x: 714, startPoint y: 22, endPoint x: 731, endPoint y: 23, distance: 17.2
click at [714, 23] on div "Select Segments" at bounding box center [522, 19] width 747 height 26
